Goal: Browse casually: Explore the website without a specific task or goal

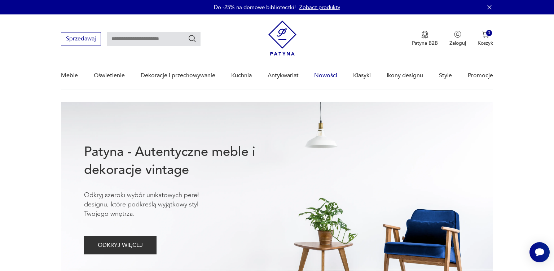
click at [325, 75] on link "Nowości" at bounding box center [325, 76] width 23 height 28
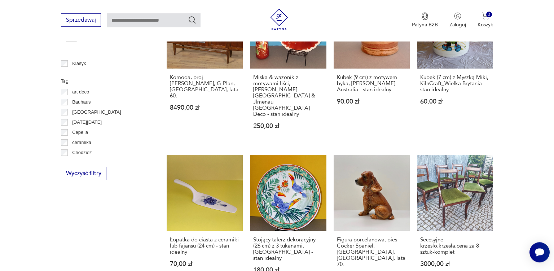
scroll to position [374, 0]
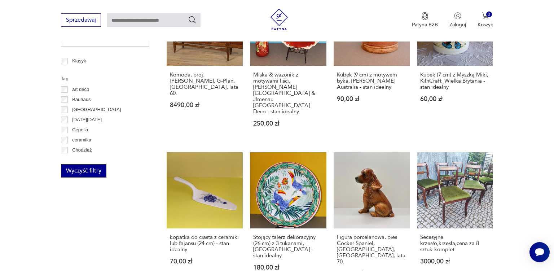
click at [100, 167] on button "Wyczyść filtry" at bounding box center [83, 170] width 45 height 13
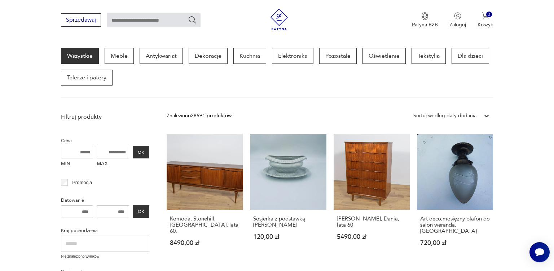
scroll to position [92, 0]
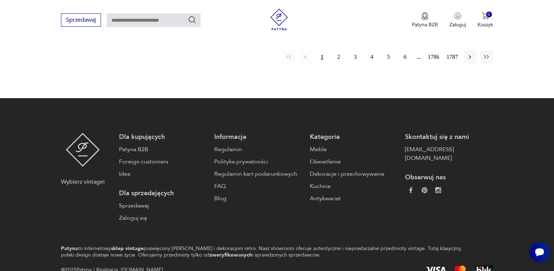
scroll to position [796, 0]
